Goal: Complete application form

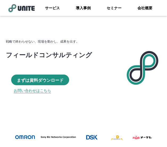
click at [42, 91] on link "お問い合わせはこちら" at bounding box center [32, 91] width 37 height 6
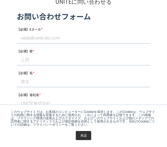
scroll to position [80, 0]
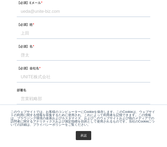
drag, startPoint x: 75, startPoint y: 35, endPoint x: 75, endPoint y: 26, distance: 8.8
click at [75, 35] on input "【必須】姓 *" at bounding box center [84, 33] width 134 height 11
type input "[PERSON_NAME]"
type input "[EMAIL_ADDRESS][DOMAIN_NAME]"
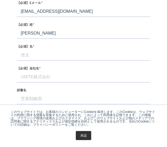
type input "徹成"
type input "05054977934"
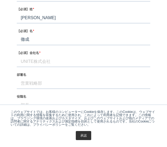
scroll to position [107, 0]
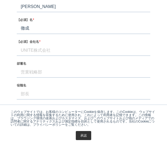
click at [68, 47] on input "【必須】会社名 *" at bounding box center [84, 50] width 134 height 11
type input "ハタラクシア株式会社"
click at [63, 76] on input "部署名" at bounding box center [84, 72] width 134 height 11
type input "マーケティング部"
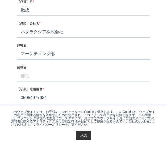
scroll to position [133, 0]
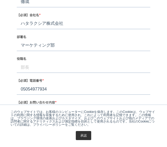
click at [54, 68] on input "役職名" at bounding box center [84, 67] width 134 height 11
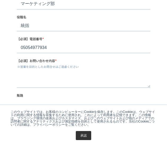
scroll to position [213, 0]
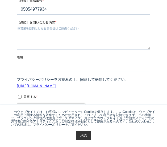
type input "統括"
drag, startPoint x: 42, startPoint y: 63, endPoint x: 43, endPoint y: 46, distance: 17.4
click at [42, 63] on input "販路" at bounding box center [84, 66] width 134 height 11
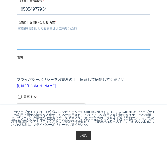
click at [45, 40] on textarea "【必須】お問い合わせ内容 *" at bounding box center [84, 41] width 134 height 18
